Goal: Task Accomplishment & Management: Manage account settings

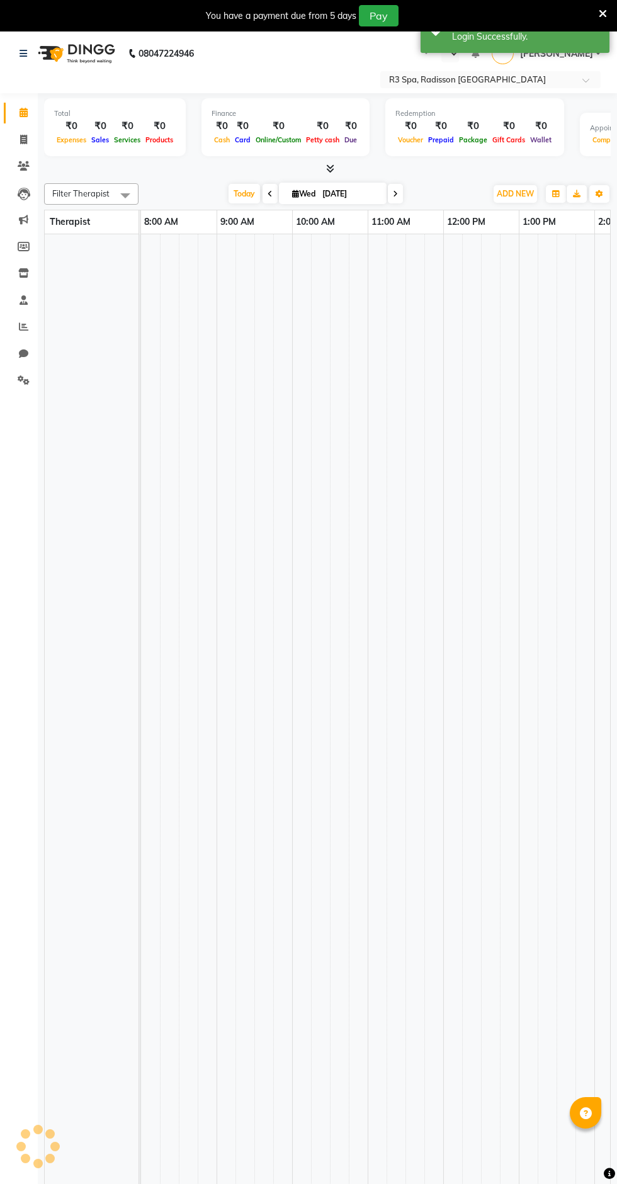
click at [310, 249] on td at bounding box center [301, 749] width 19 height 1030
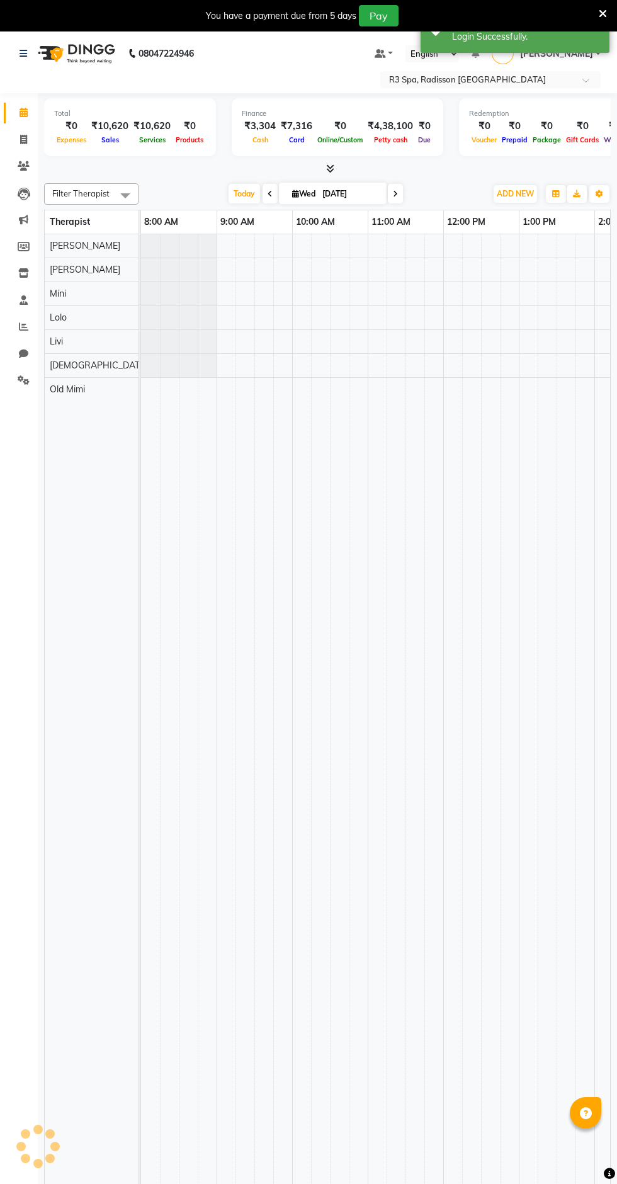
select select "en"
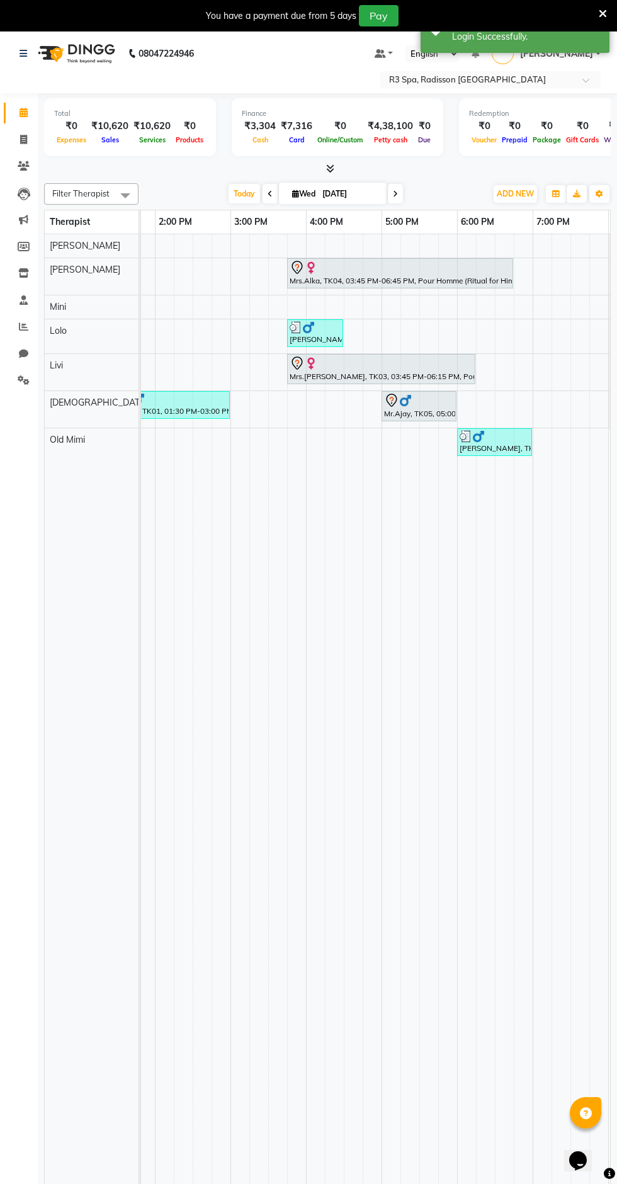
scroll to position [0, 515]
click at [434, 262] on div at bounding box center [400, 267] width 221 height 15
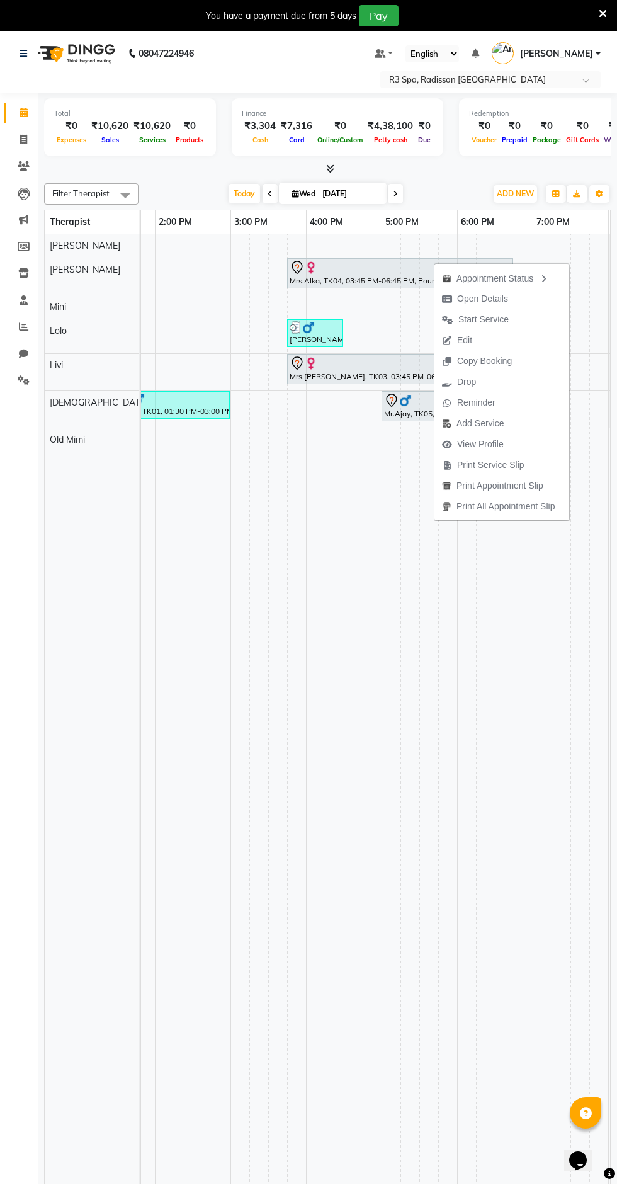
click at [352, 282] on div "Mrs.Alka, TK04, 03:45 PM-06:45 PM, Pour Homme (Ritual for Him)" at bounding box center [400, 273] width 224 height 26
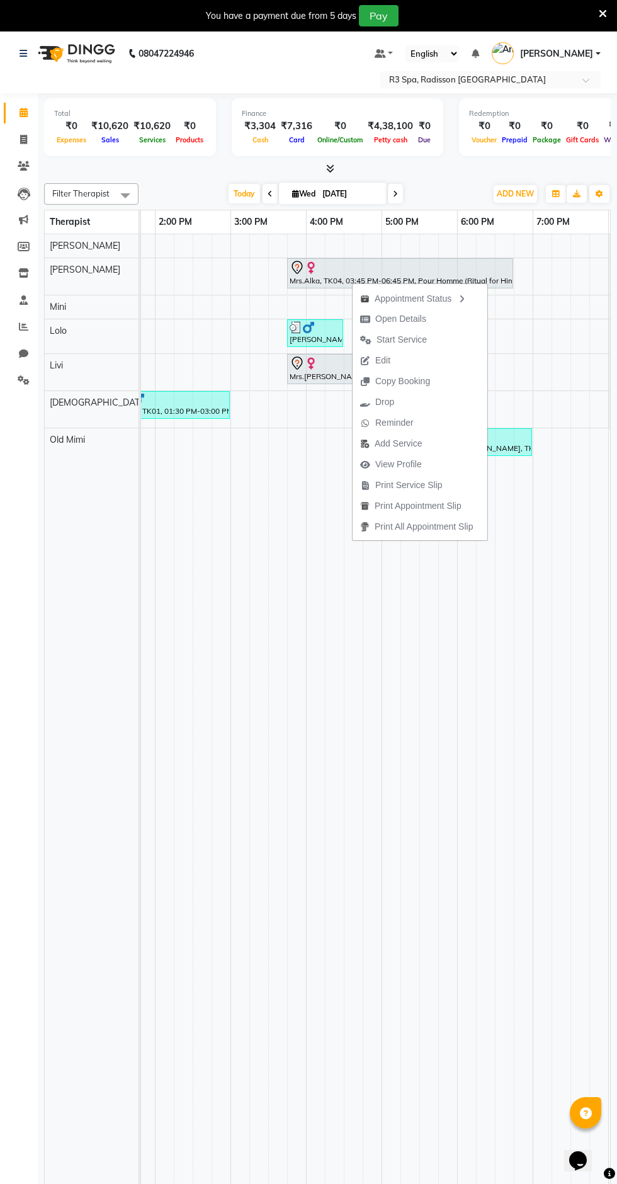
click at [436, 317] on button "Open Details" at bounding box center [420, 319] width 135 height 21
select select "7"
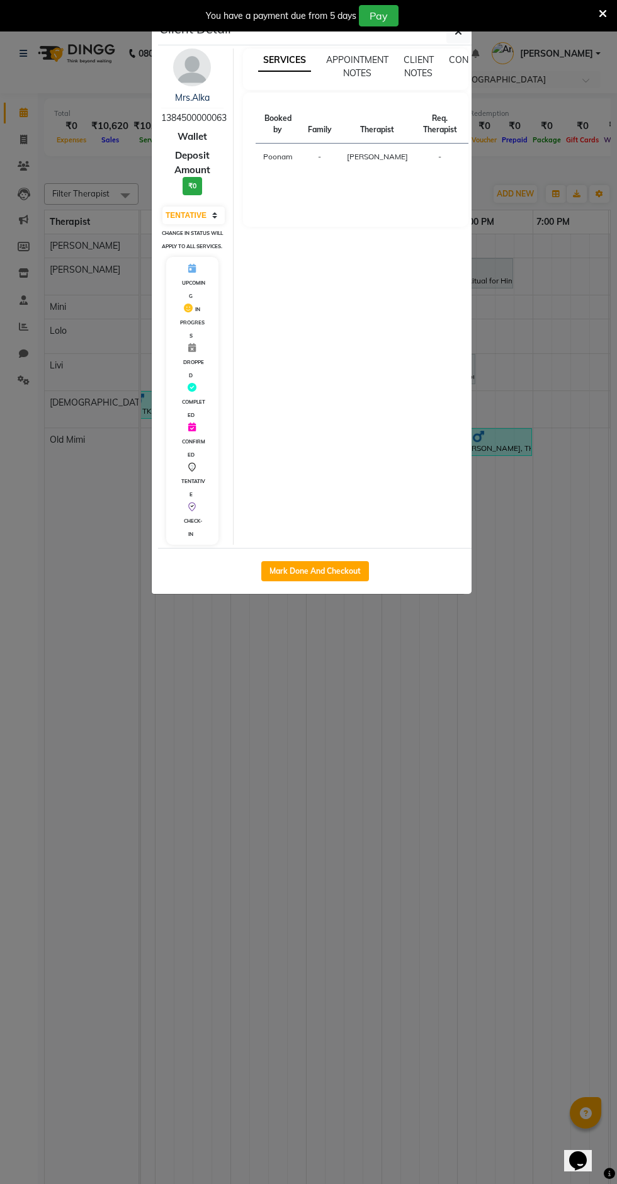
click at [462, 389] on div "SERVICES APPOINTMENT NOTES CLIENT NOTES CONSUMPTION Booked by Family Therapist …" at bounding box center [356, 297] width 245 height 496
click at [456, 29] on div "You have a payment due from 5 days Pay" at bounding box center [308, 15] width 617 height 31
click at [472, 59] on div "SERVICES APPOINTMENT NOTES CLIENT NOTES CONSUMPTION Booked by Family Therapist …" at bounding box center [356, 297] width 245 height 496
